Goal: Information Seeking & Learning: Learn about a topic

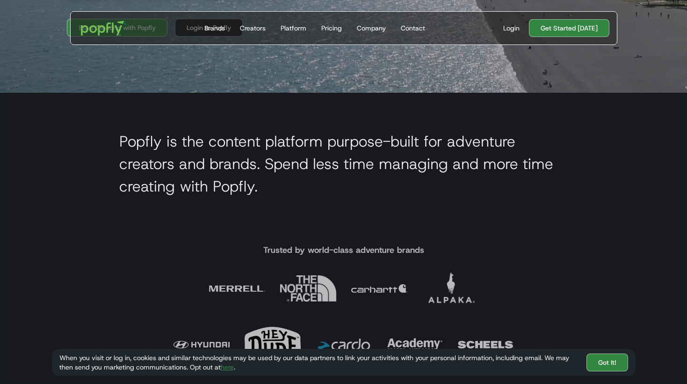
scroll to position [286, 0]
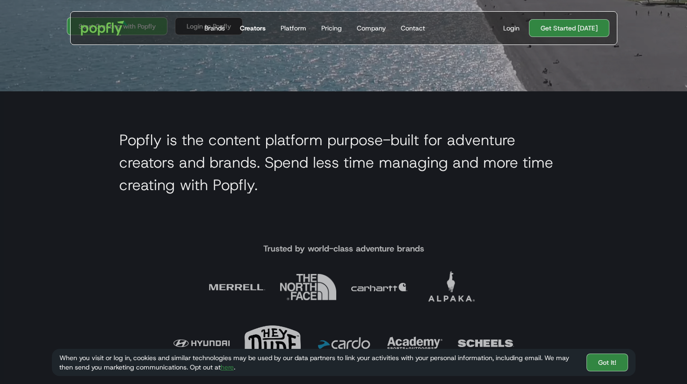
click at [259, 25] on div "Creators" at bounding box center [253, 27] width 26 height 9
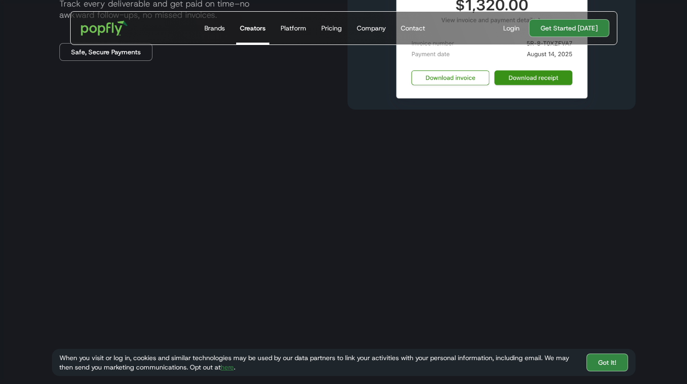
scroll to position [1314, 0]
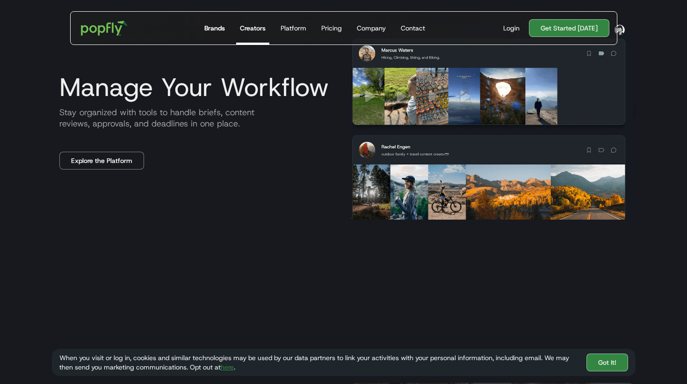
click at [225, 29] on div "Brands" at bounding box center [214, 27] width 21 height 9
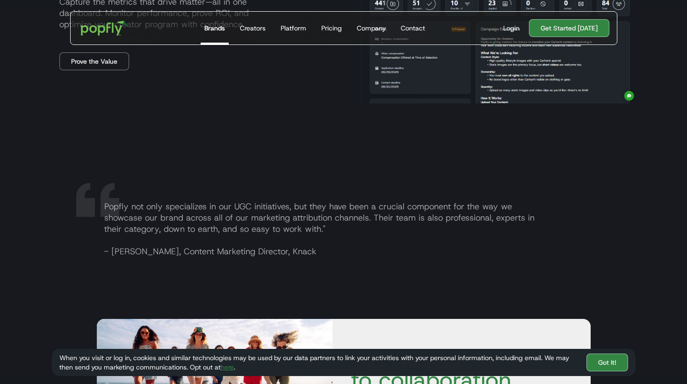
scroll to position [1541, 0]
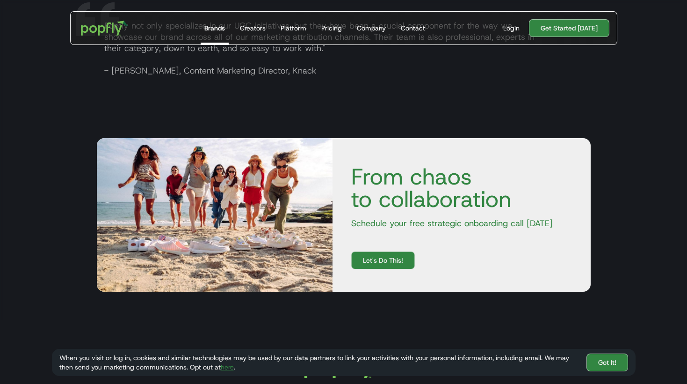
drag, startPoint x: 336, startPoint y: 29, endPoint x: 372, endPoint y: 7, distance: 41.8
click at [336, 29] on div "Pricing" at bounding box center [331, 27] width 21 height 9
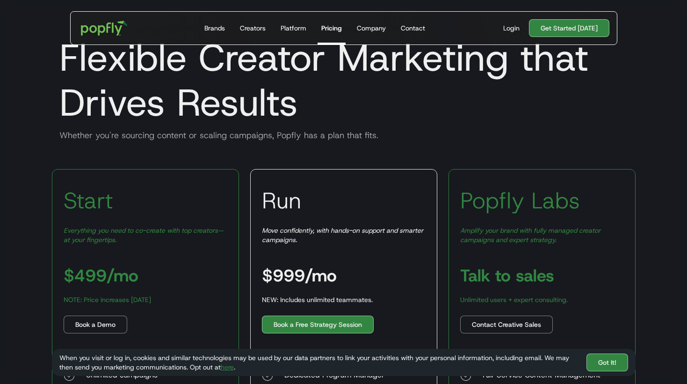
scroll to position [102, 0]
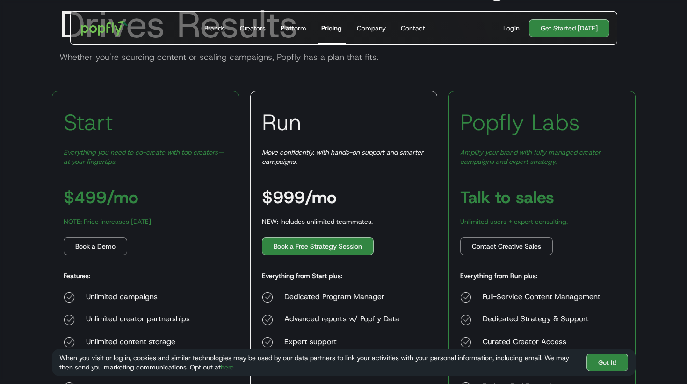
drag, startPoint x: 163, startPoint y: 223, endPoint x: 187, endPoint y: 223, distance: 23.4
click at [187, 223] on div "Start Everything you need to co-create with top creators—at your fingertips. $4…" at bounding box center [145, 259] width 187 height 336
